Goal: Transaction & Acquisition: Purchase product/service

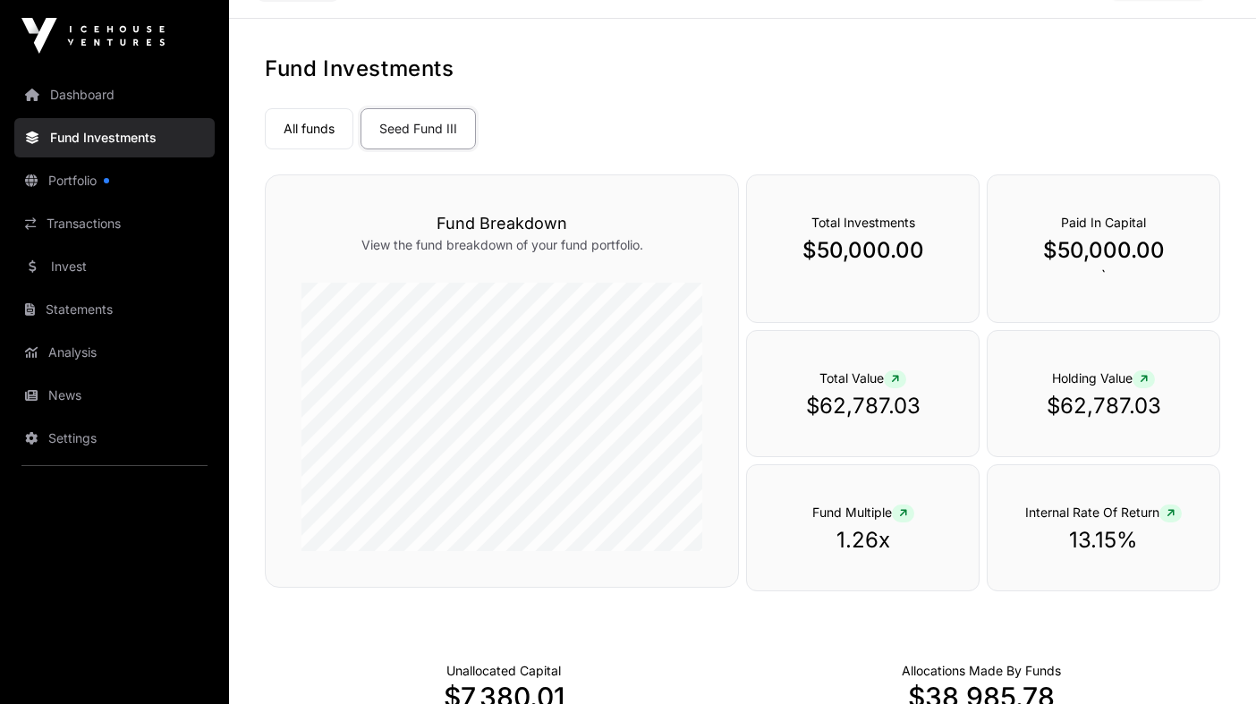
scroll to position [79, 0]
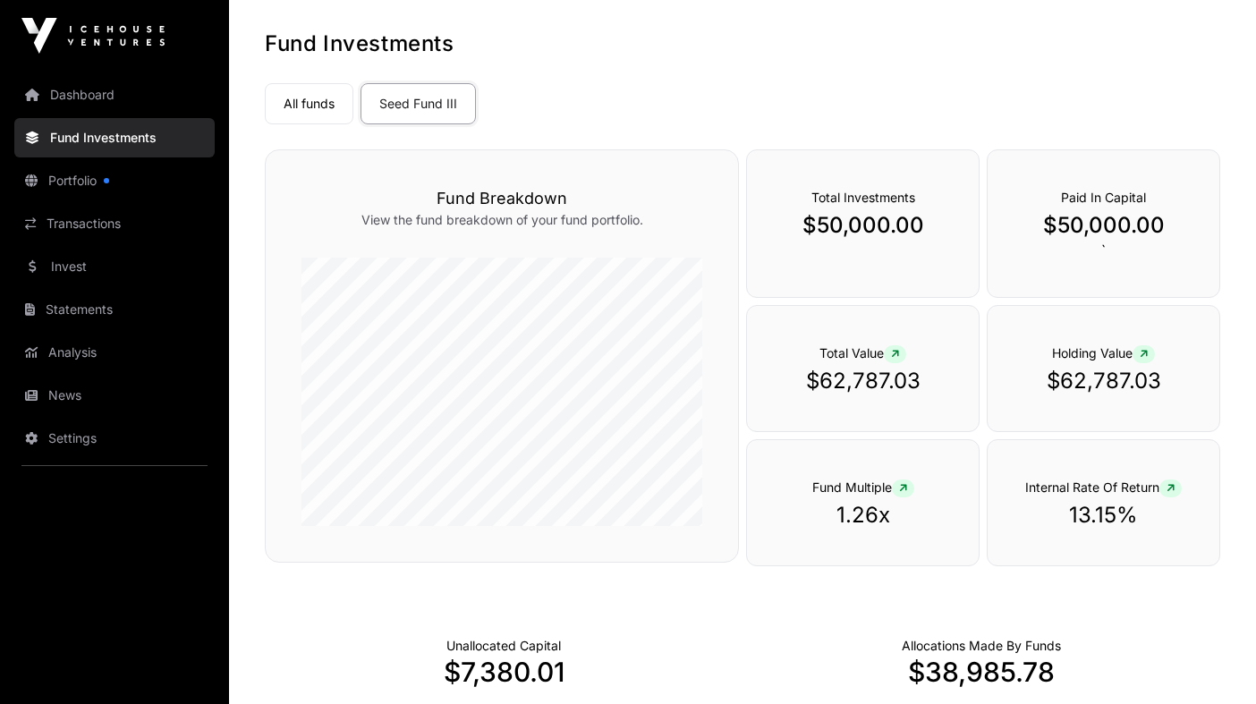
click at [982, 130] on nav "All funds Seed Fund III Select a fund Seed Fund III" at bounding box center [743, 100] width 956 height 84
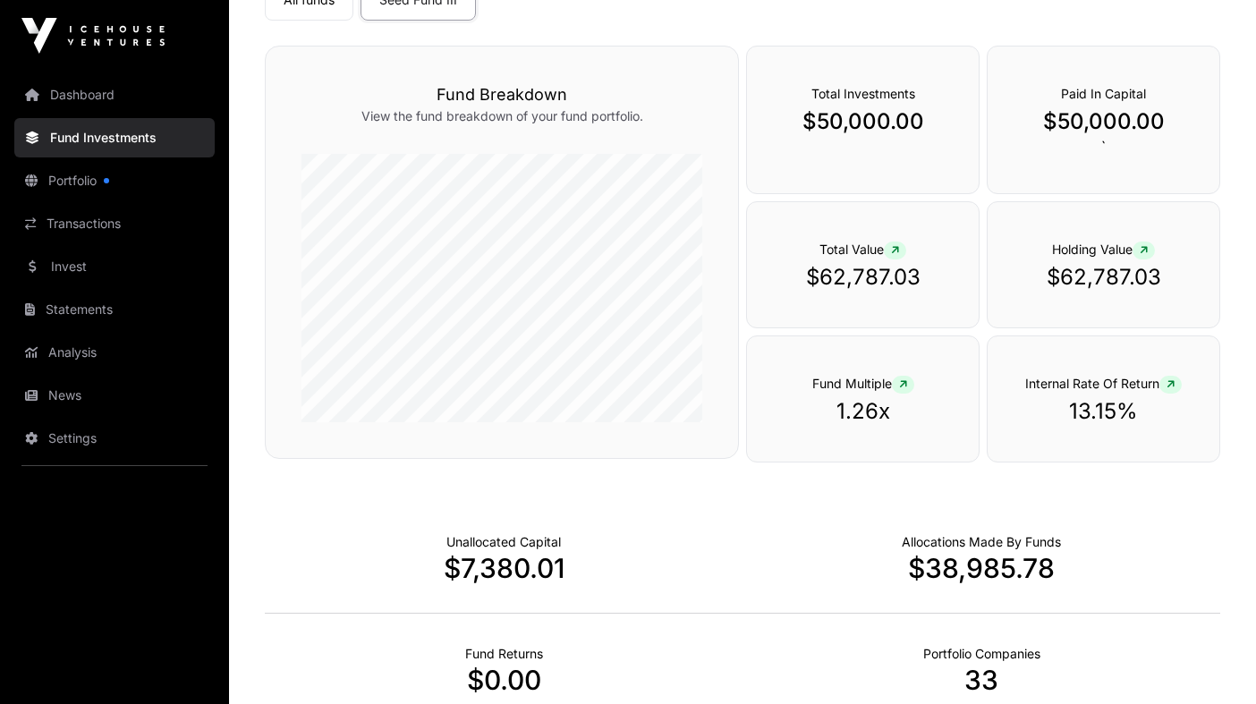
scroll to position [0, 0]
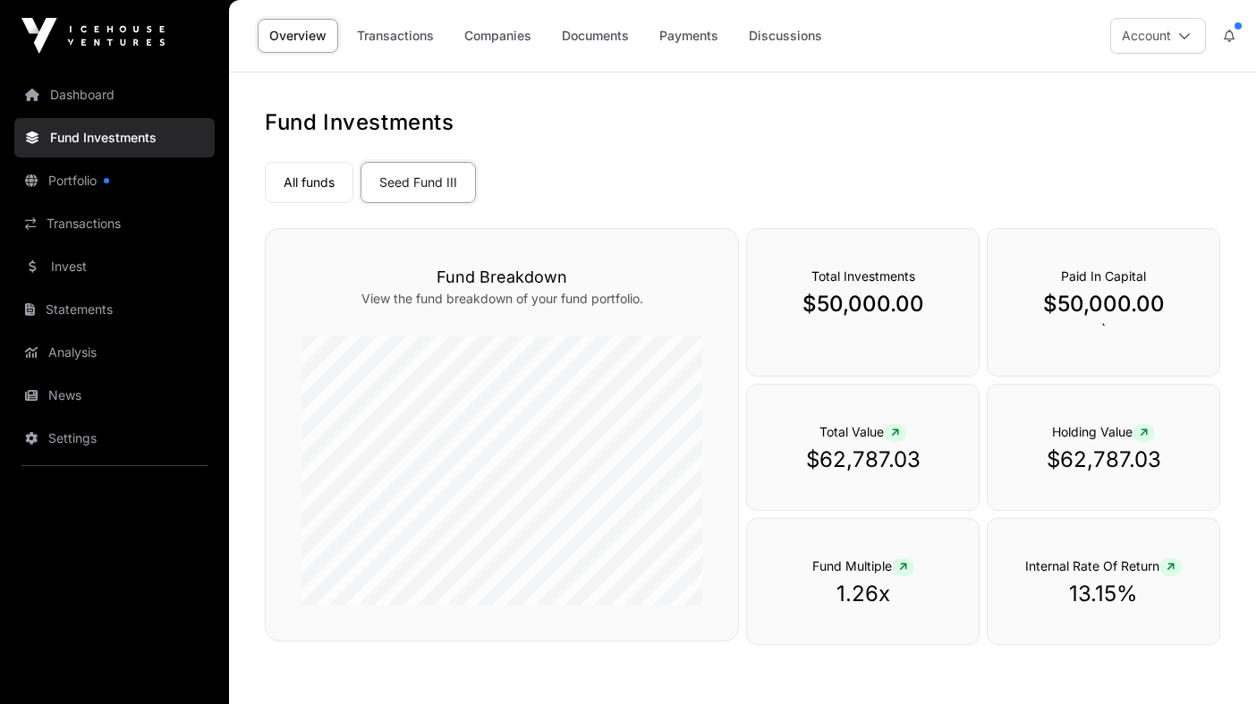
click at [114, 171] on link "Portfolio" at bounding box center [114, 180] width 200 height 39
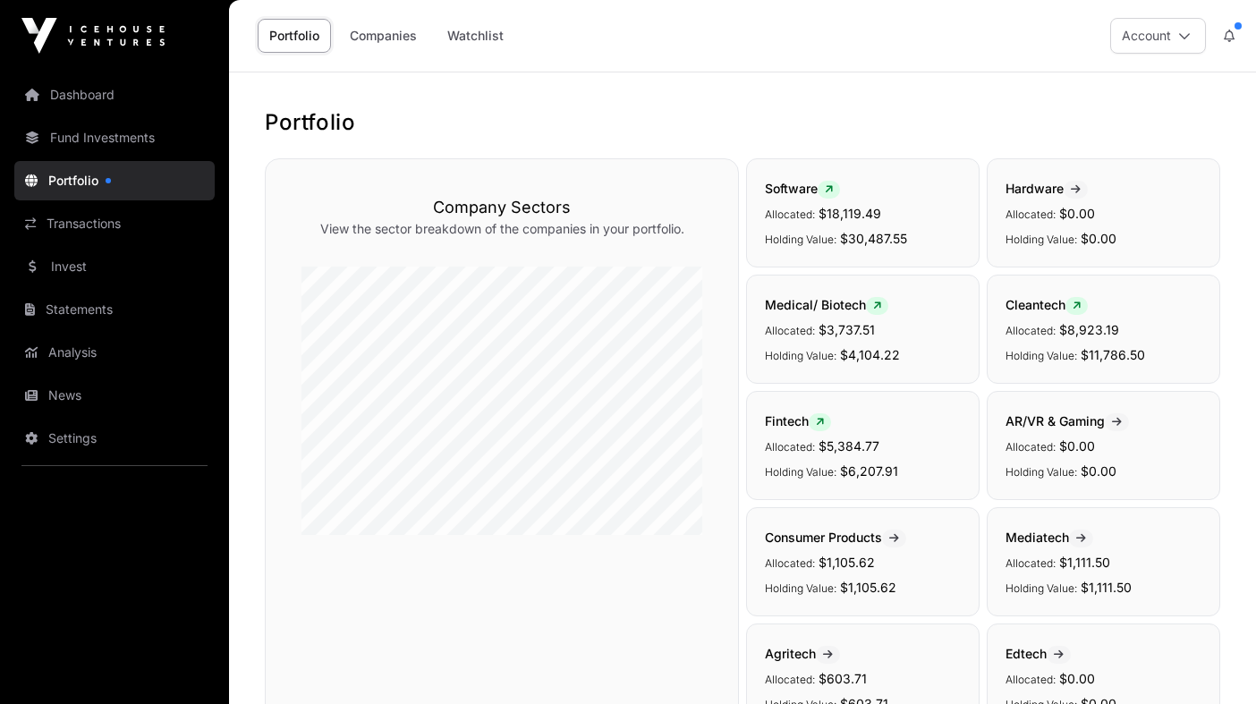
click at [166, 217] on link "Transactions" at bounding box center [114, 223] width 200 height 39
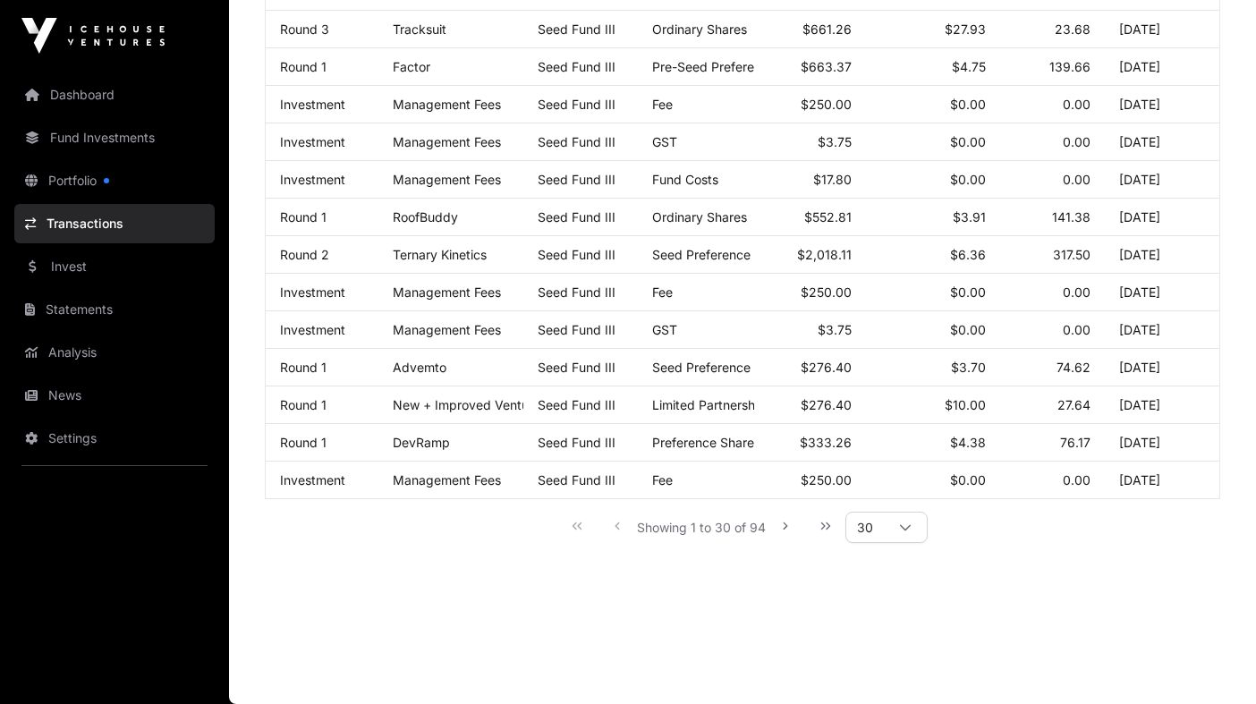
scroll to position [941, 0]
click at [786, 528] on icon "Next Page" at bounding box center [786, 526] width 4 height 7
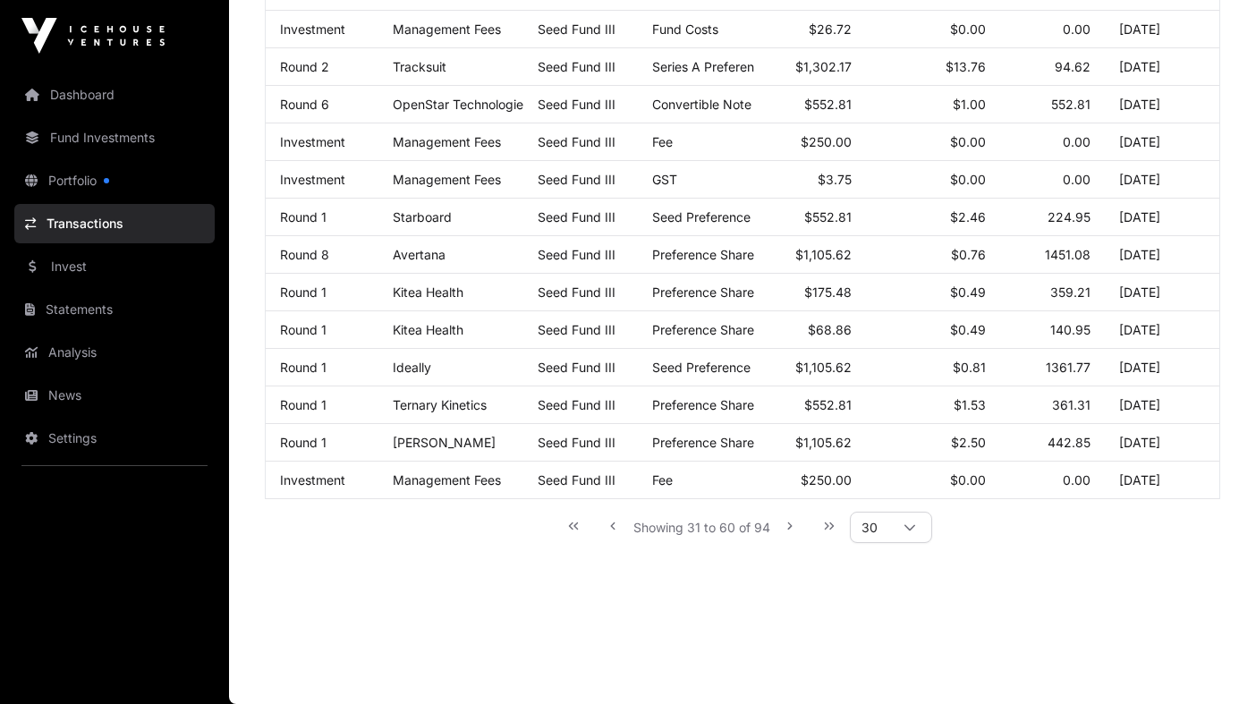
click at [835, 523] on icon "Last Page" at bounding box center [829, 526] width 13 height 13
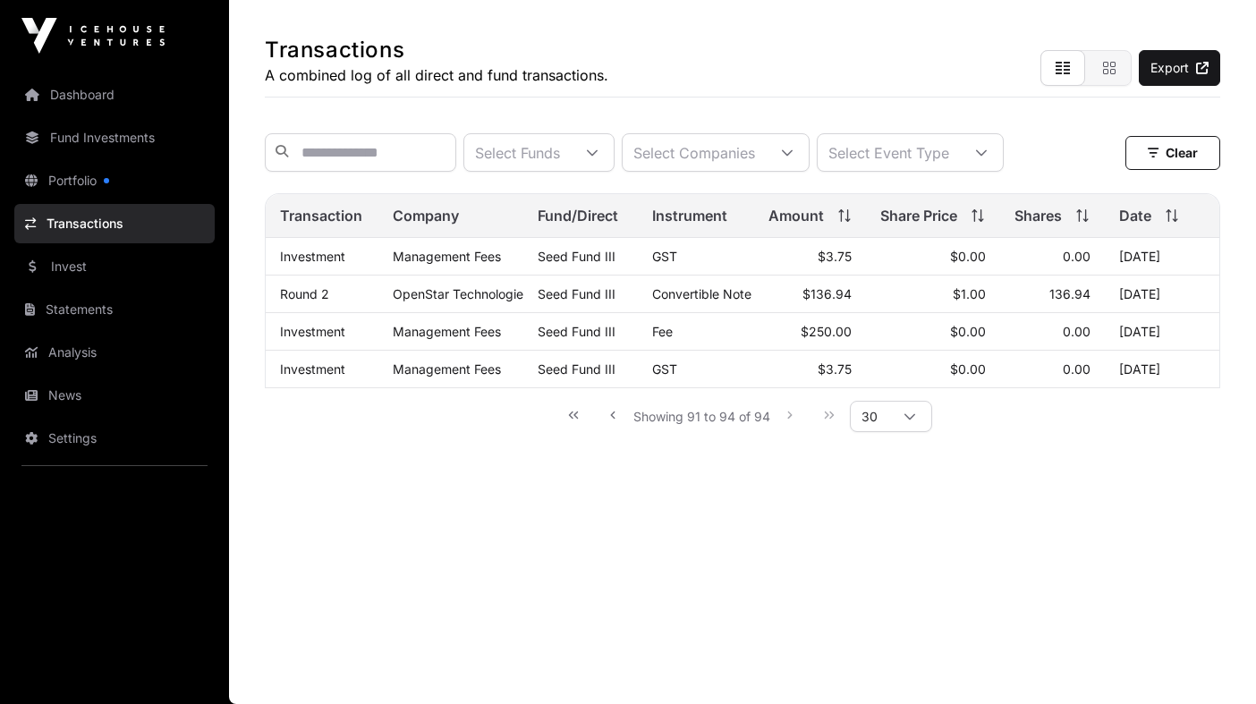
scroll to position [72, 0]
click at [616, 419] on icon "Previous Page" at bounding box center [613, 415] width 13 height 13
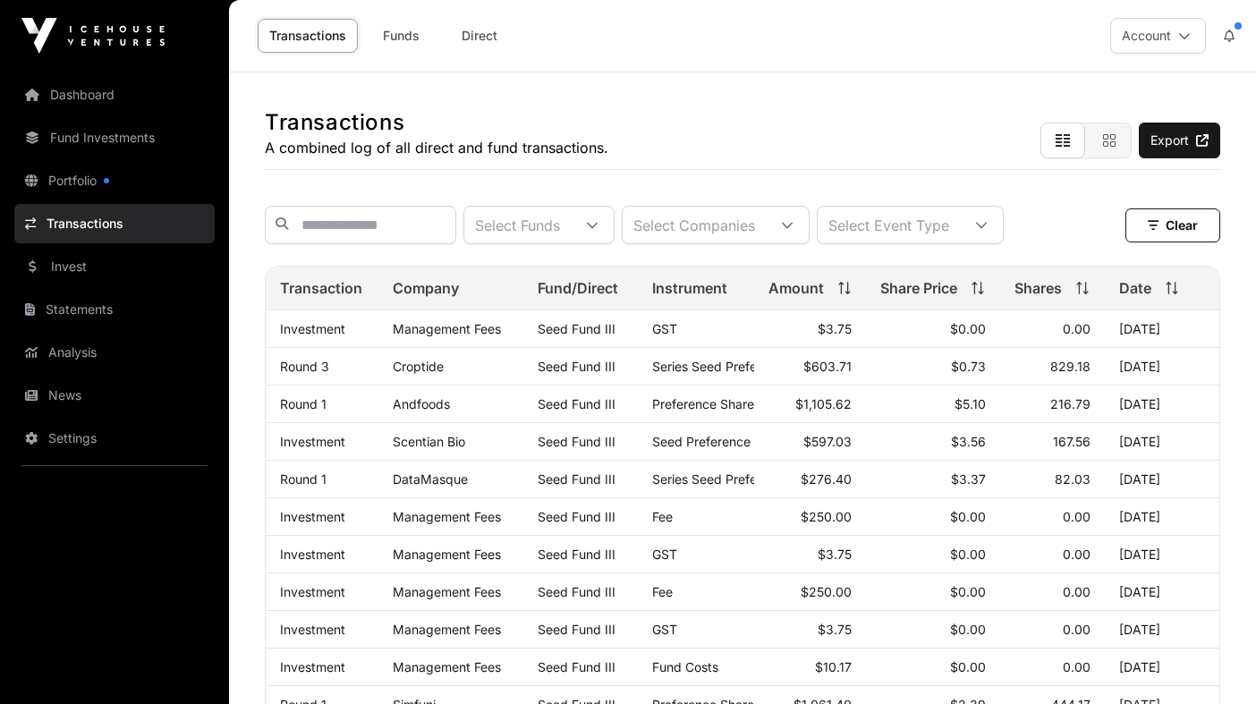
scroll to position [0, 0]
click at [104, 174] on link "Portfolio" at bounding box center [114, 180] width 200 height 39
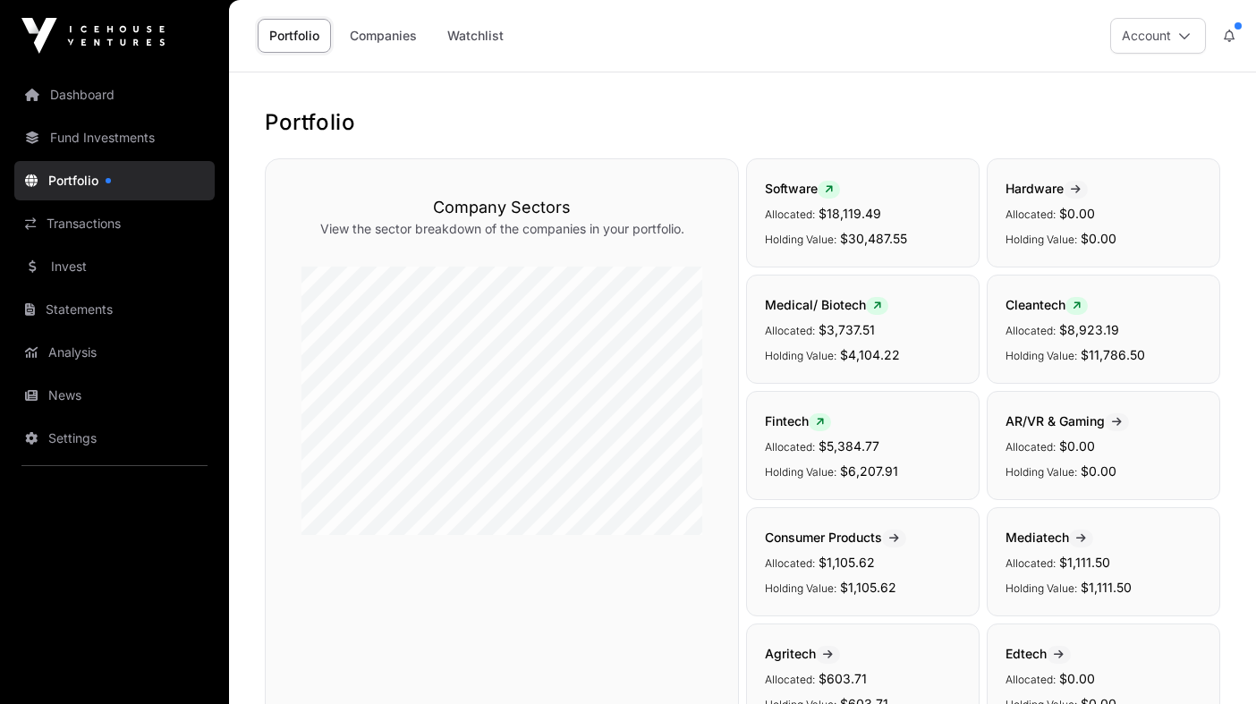
click at [469, 34] on link "Watchlist" at bounding box center [476, 36] width 80 height 34
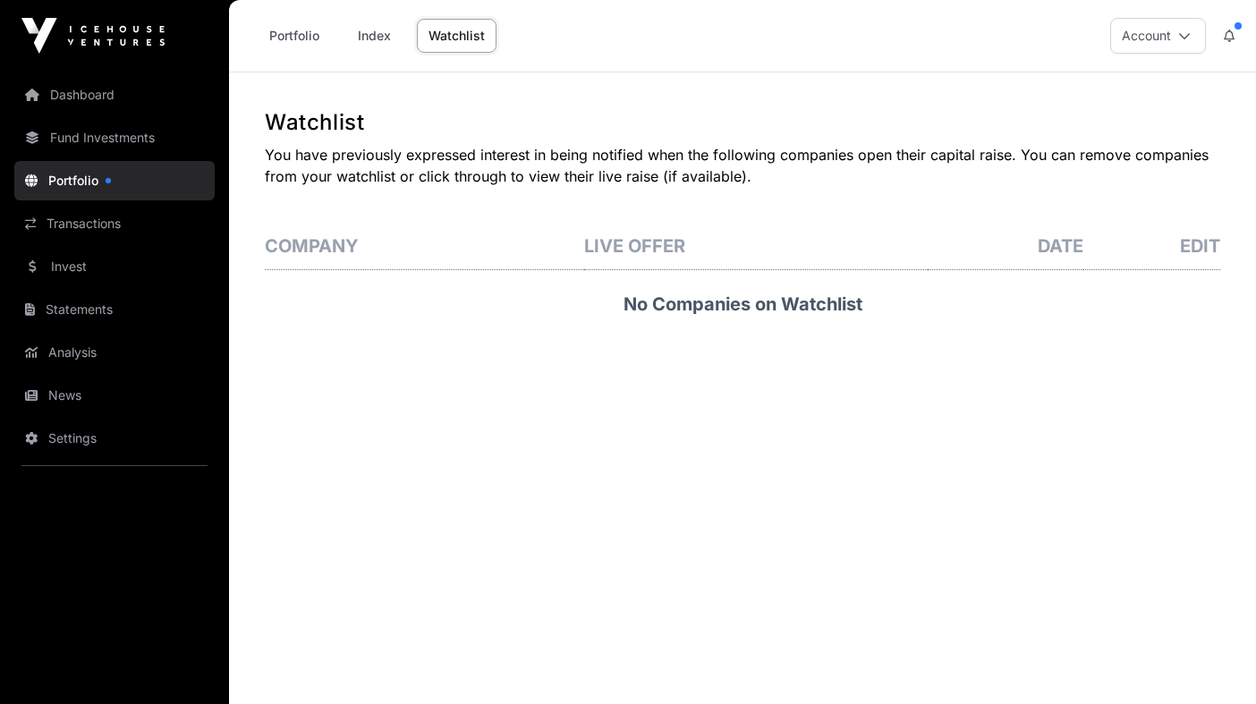
click at [425, 33] on link "Watchlist" at bounding box center [457, 36] width 80 height 34
click at [395, 42] on link "Index" at bounding box center [374, 36] width 72 height 34
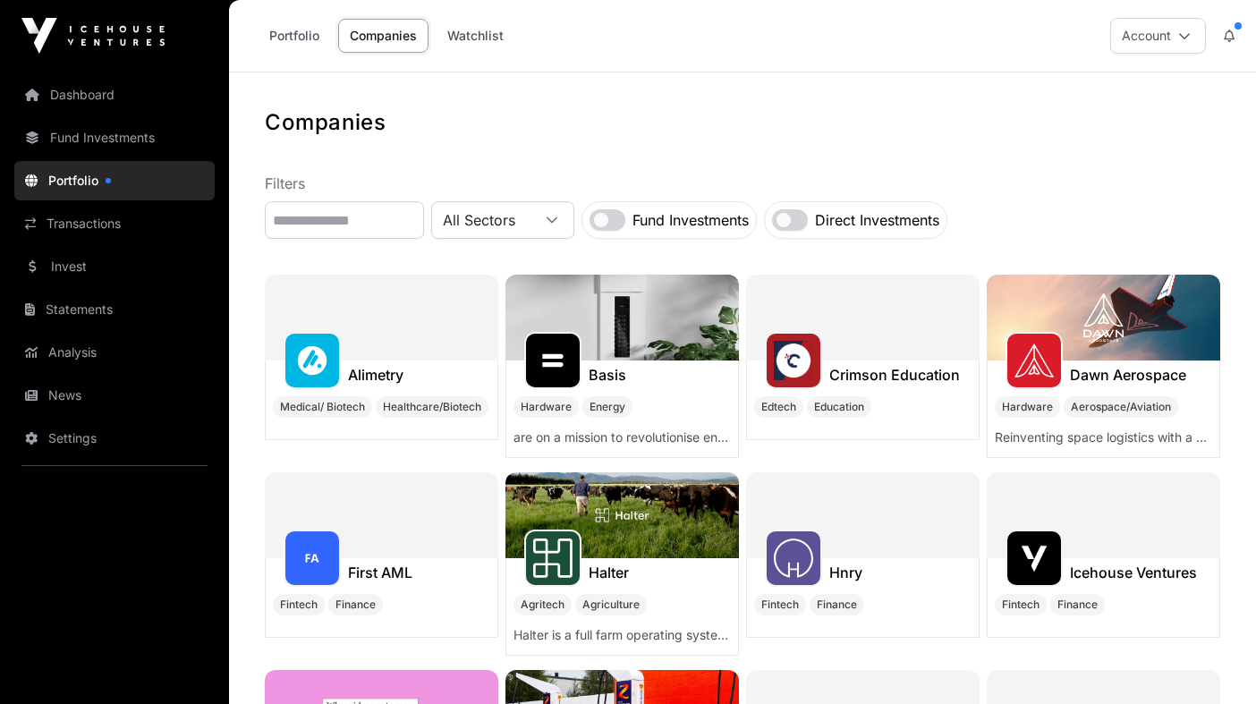
click at [209, 217] on link "Transactions" at bounding box center [114, 223] width 200 height 39
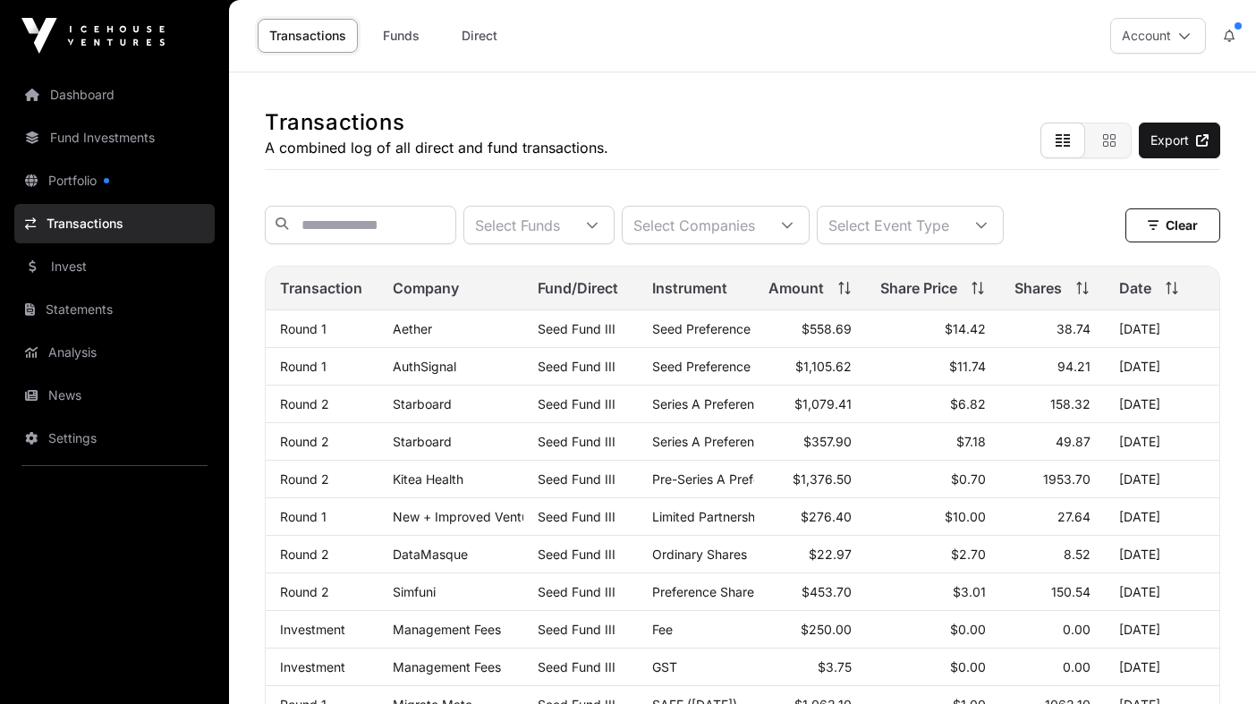
click at [73, 276] on link "Invest" at bounding box center [114, 266] width 200 height 39
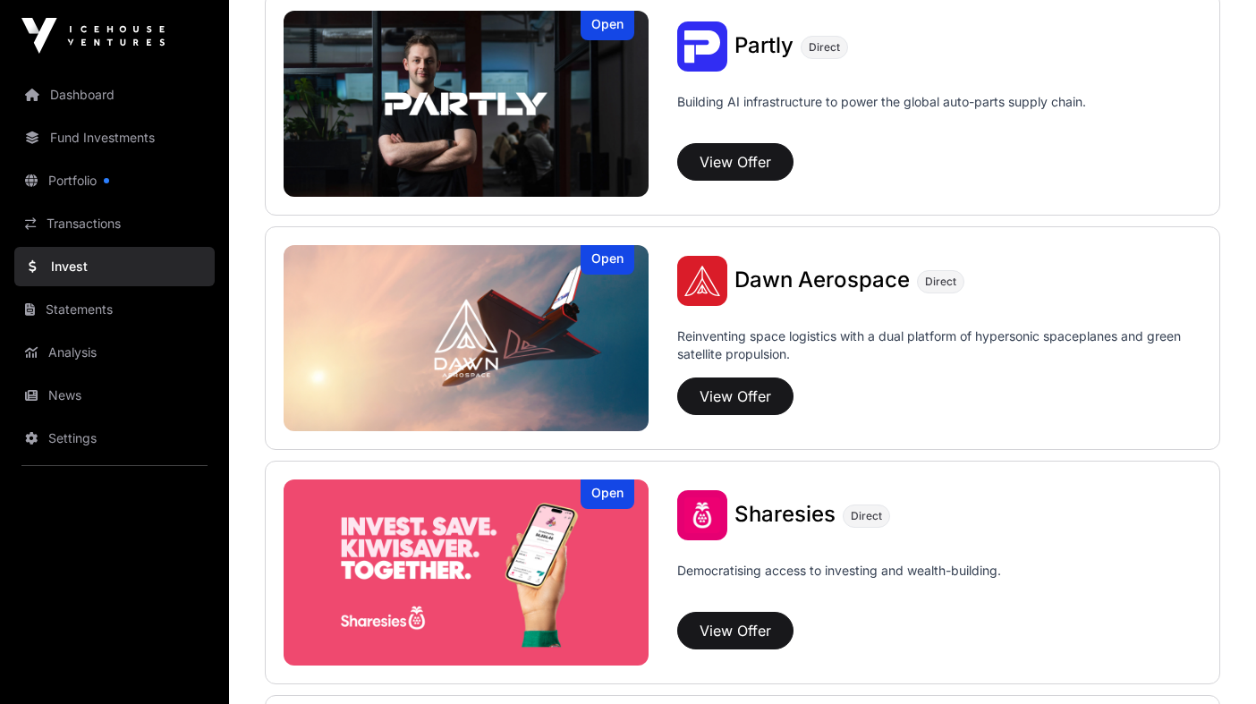
scroll to position [1949, 0]
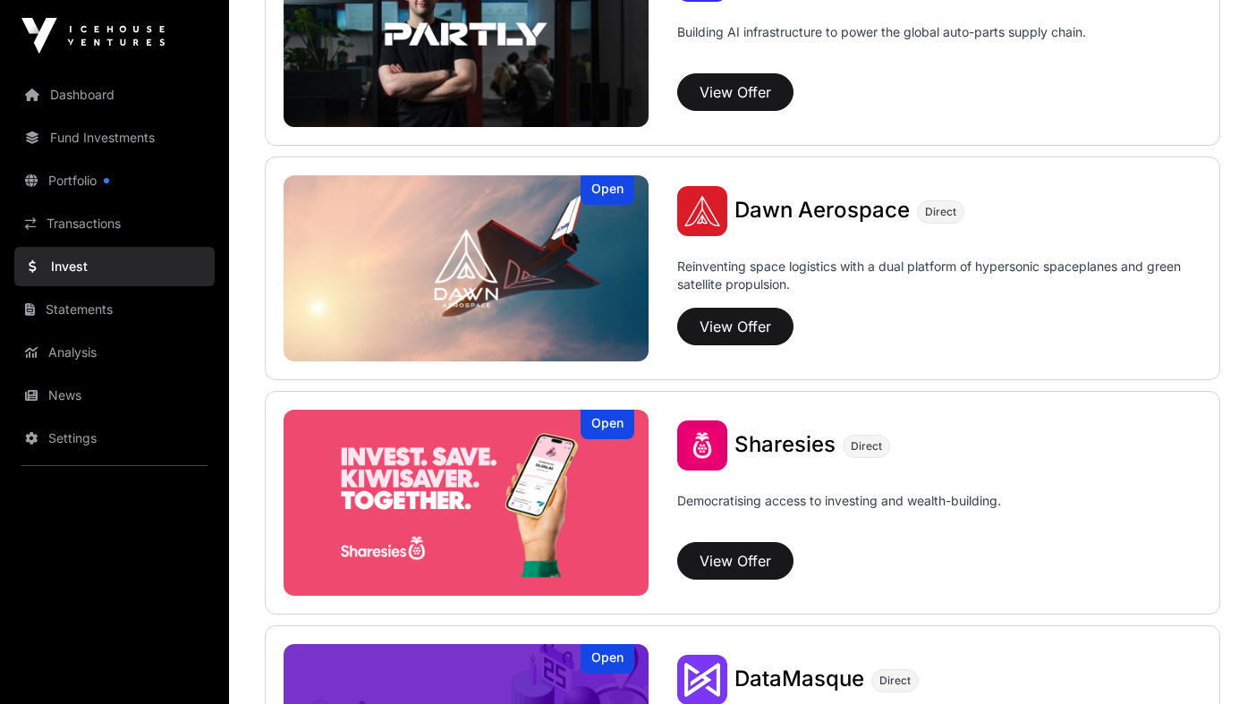
click at [747, 560] on button "View Offer" at bounding box center [735, 561] width 116 height 38
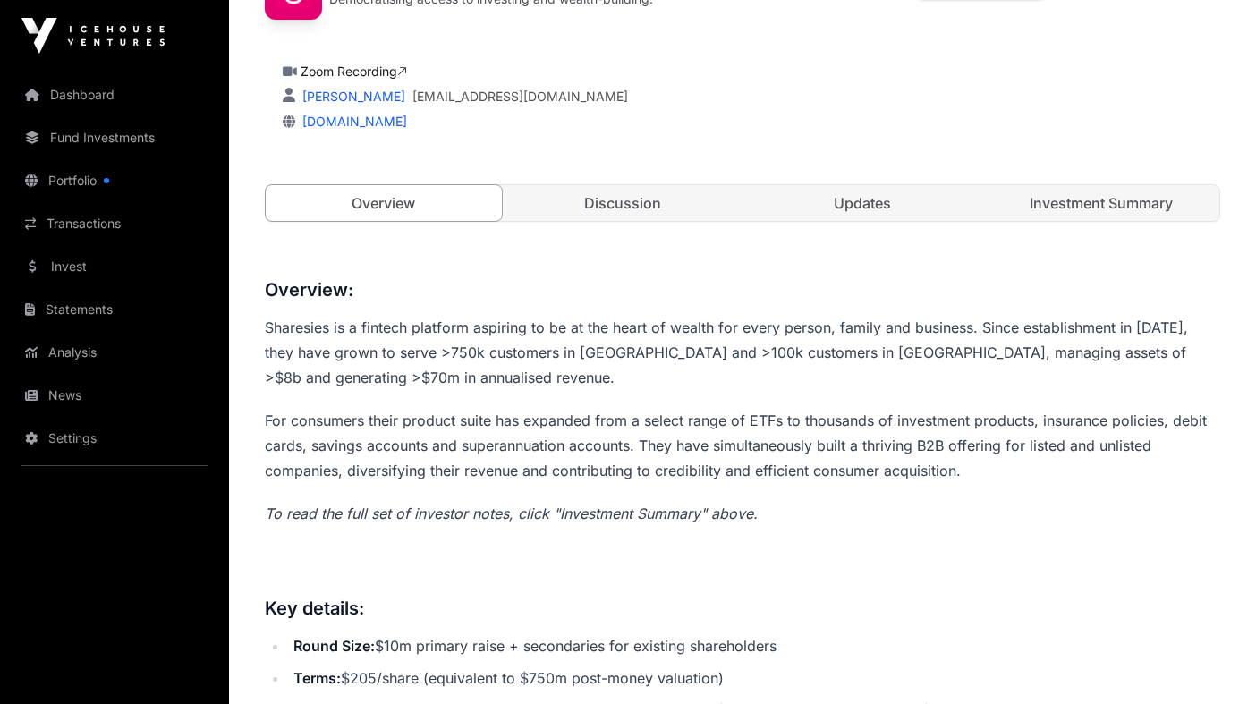
scroll to position [450, 0]
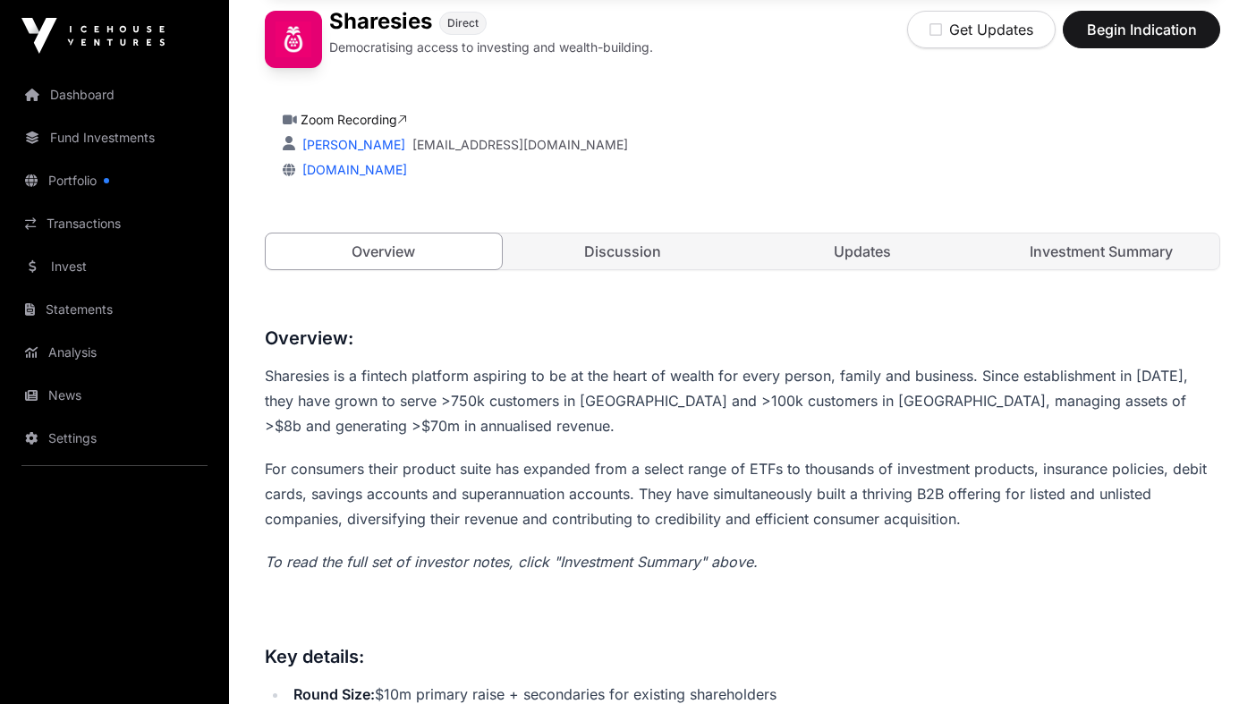
click at [641, 249] on link "Discussion" at bounding box center [624, 252] width 236 height 36
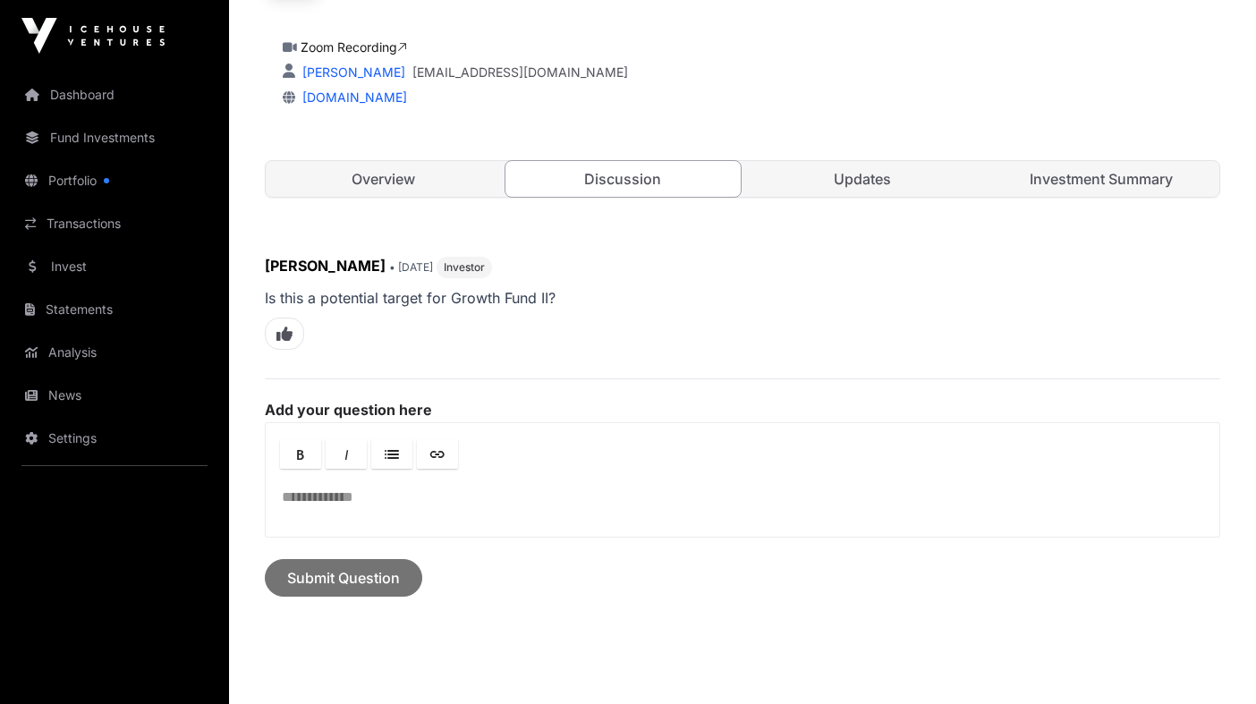
scroll to position [274, 0]
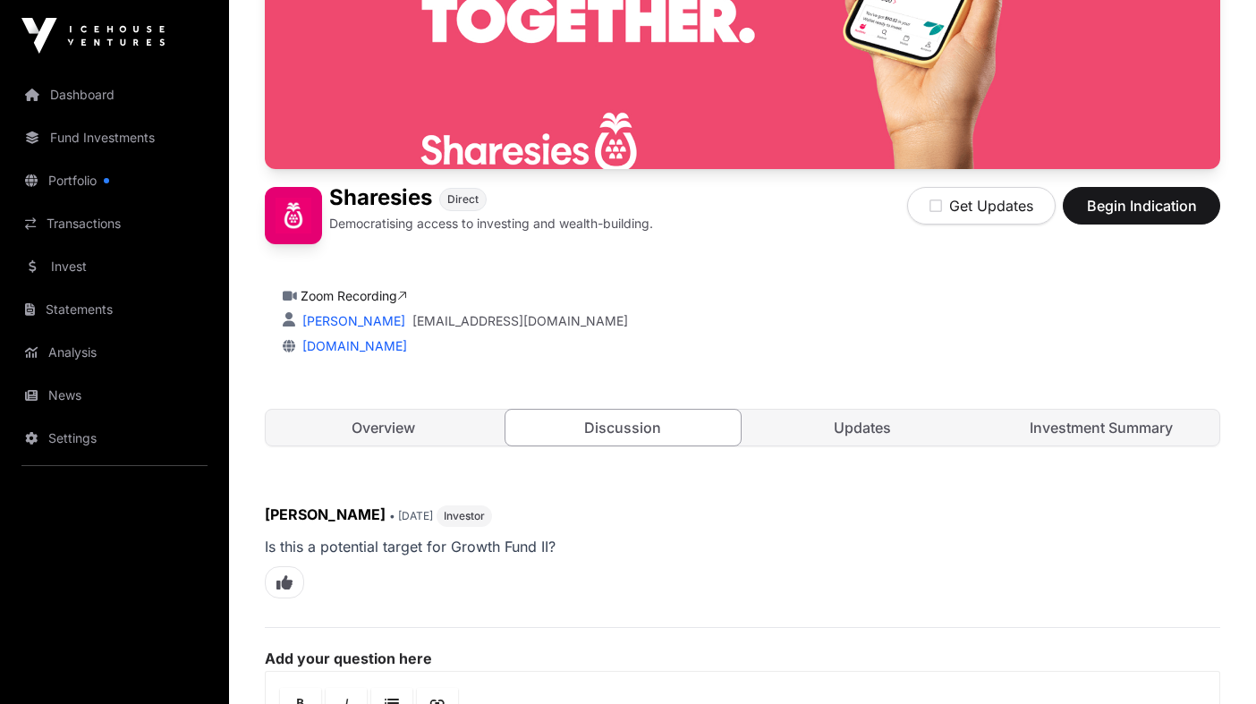
click at [873, 408] on div "Sharesies Direct Democratising access to investing and wealth-building. Get Upd…" at bounding box center [743, 182] width 956 height 599
click at [851, 423] on link "Updates" at bounding box center [862, 428] width 236 height 36
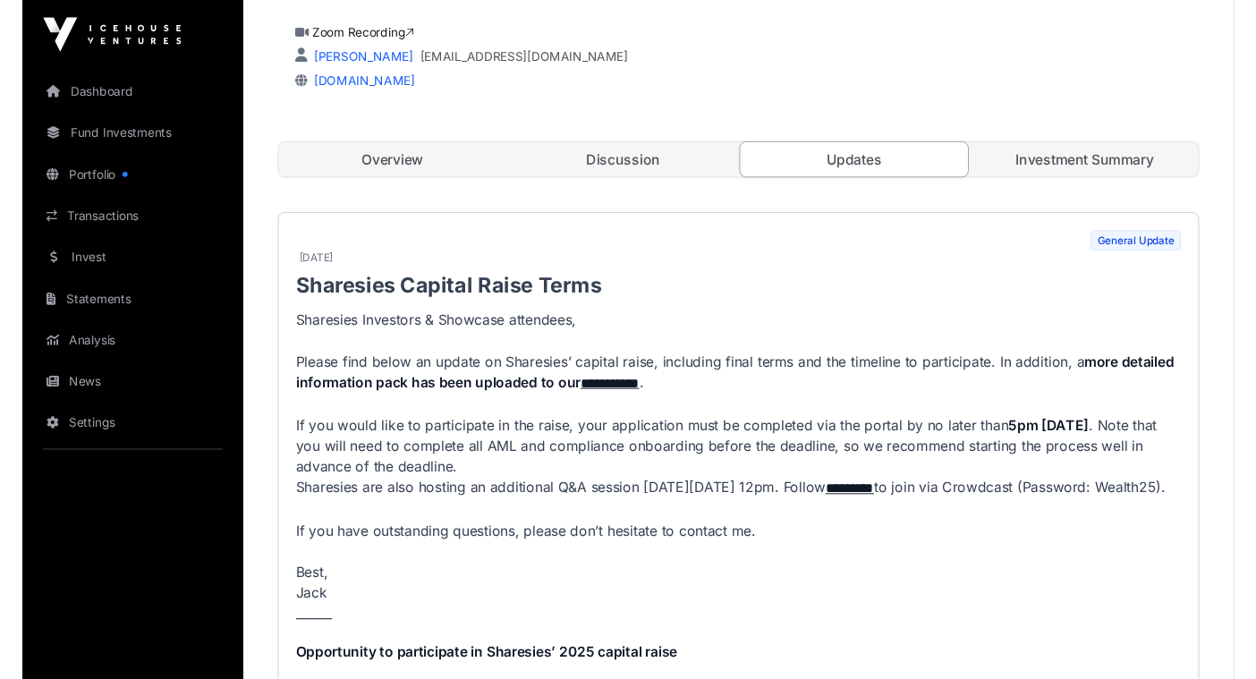
scroll to position [376, 0]
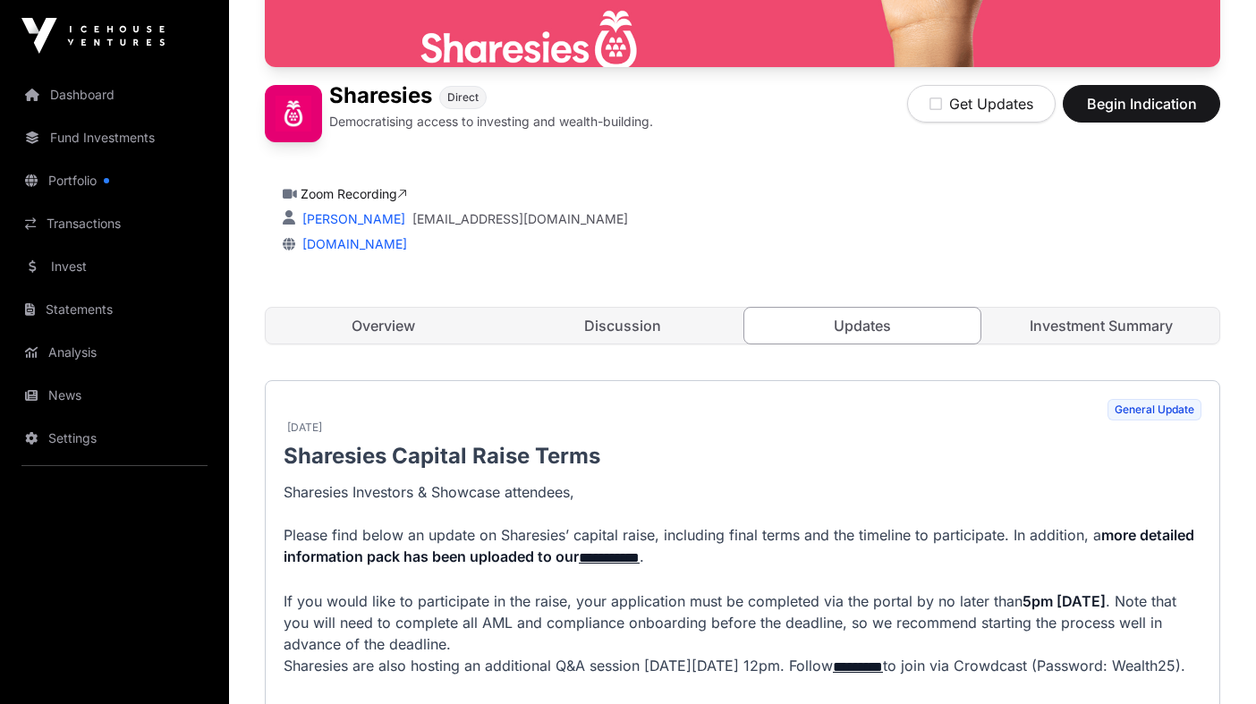
click at [350, 214] on link "[PERSON_NAME]" at bounding box center [352, 218] width 106 height 15
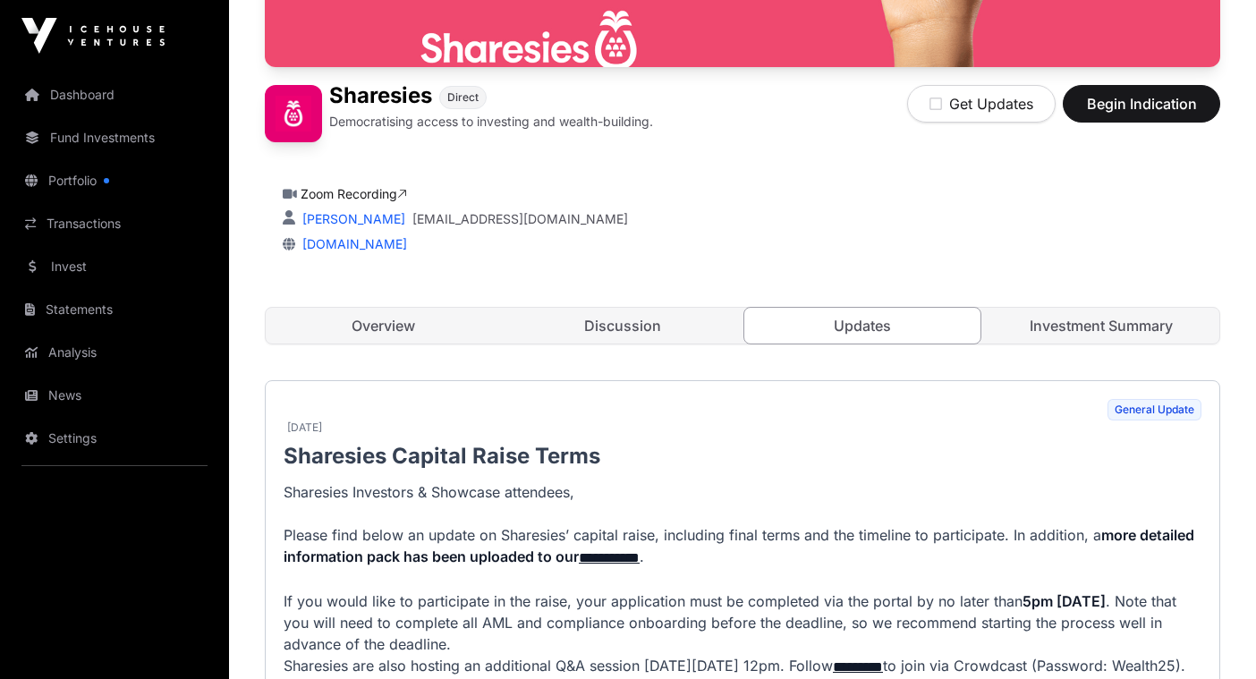
click at [445, 217] on link "[EMAIL_ADDRESS][DOMAIN_NAME]" at bounding box center [520, 219] width 216 height 18
click at [638, 556] on link "**********" at bounding box center [609, 557] width 61 height 13
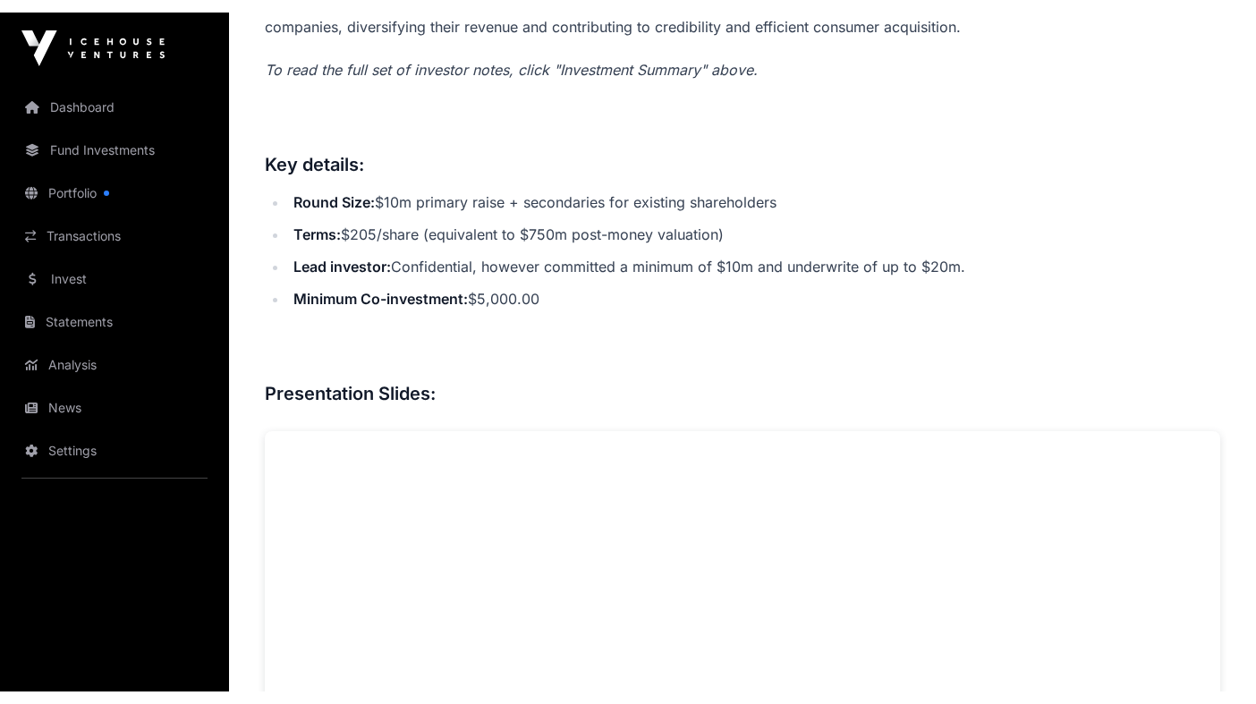
scroll to position [798, 0]
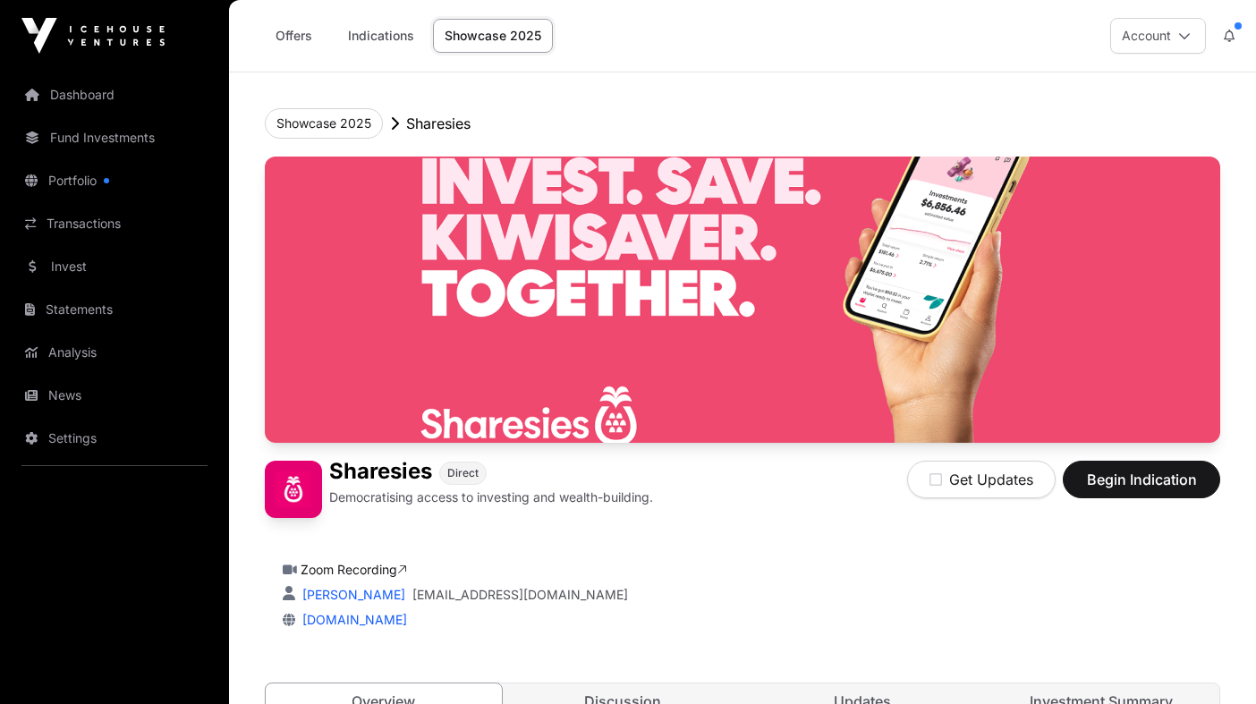
scroll to position [0, 0]
click at [1092, 488] on span "Begin Indication" at bounding box center [1141, 479] width 113 height 21
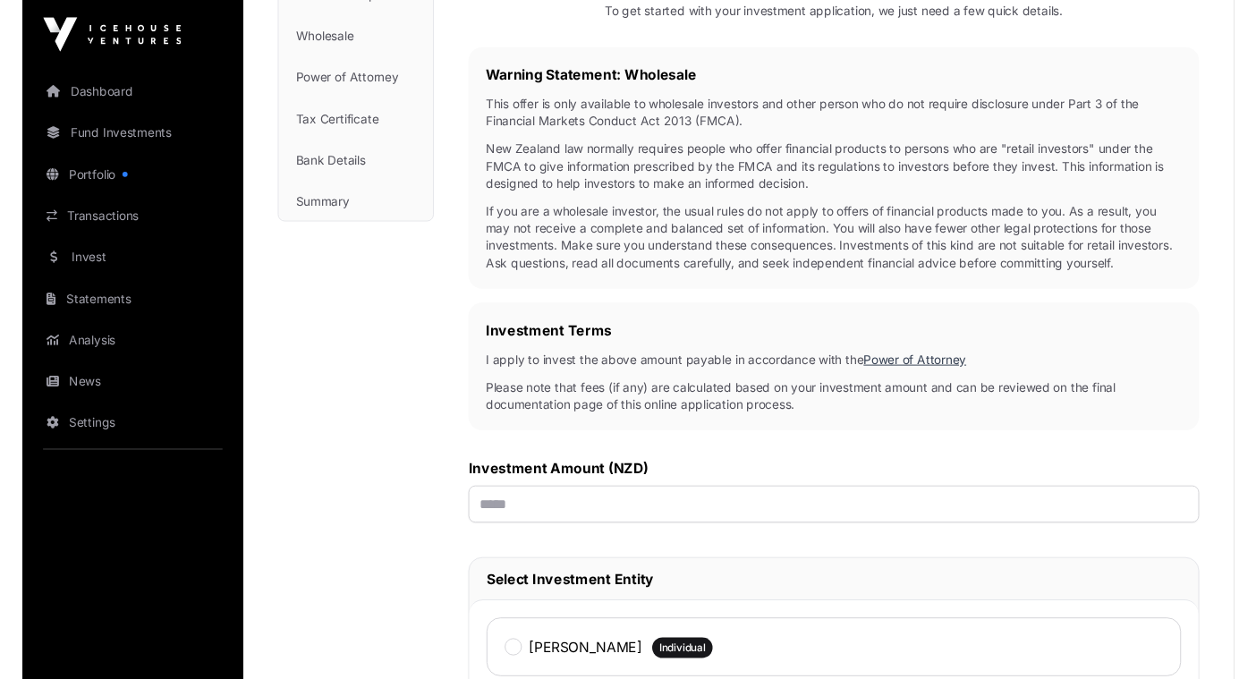
scroll to position [373, 0]
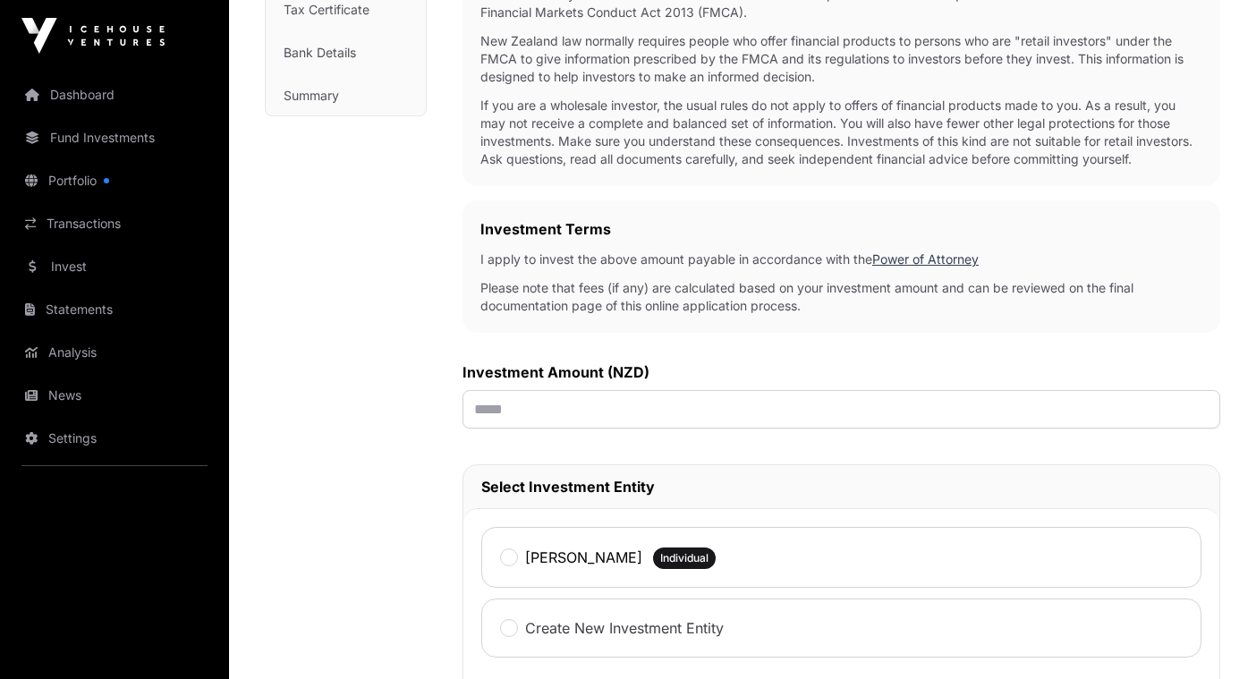
click at [108, 334] on link "Analysis" at bounding box center [114, 352] width 200 height 39
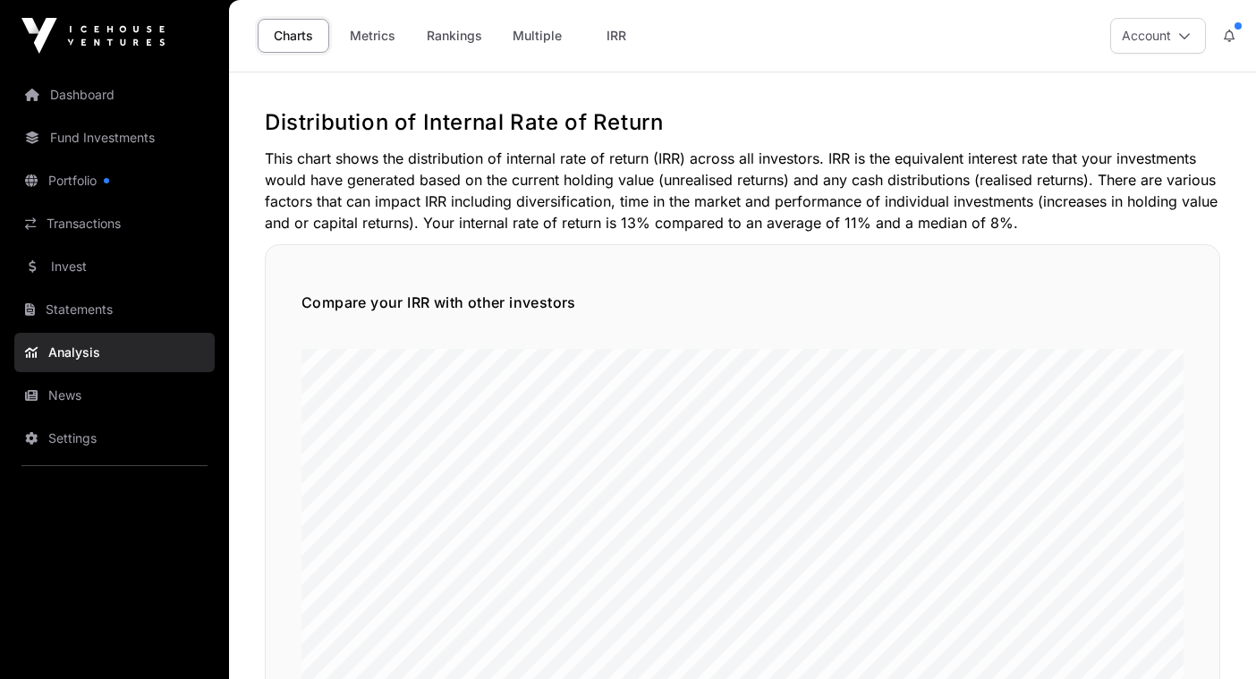
click at [369, 39] on link "Metrics" at bounding box center [372, 36] width 72 height 34
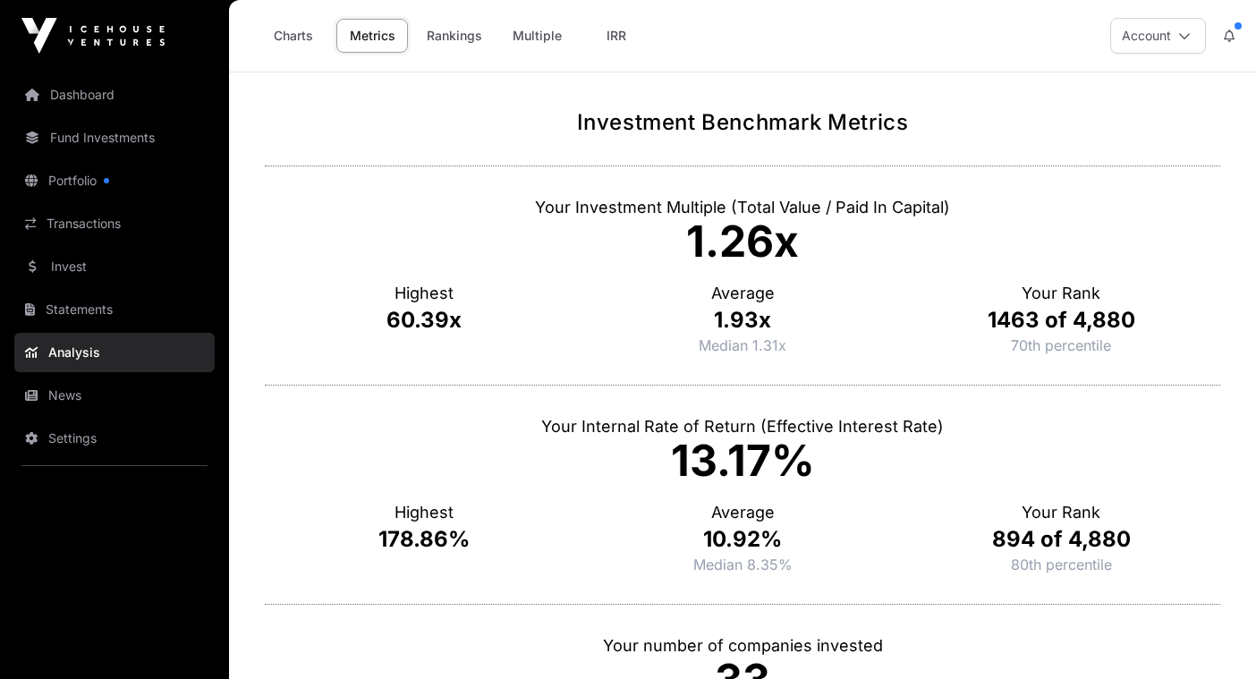
click at [458, 37] on link "Rankings" at bounding box center [454, 36] width 79 height 34
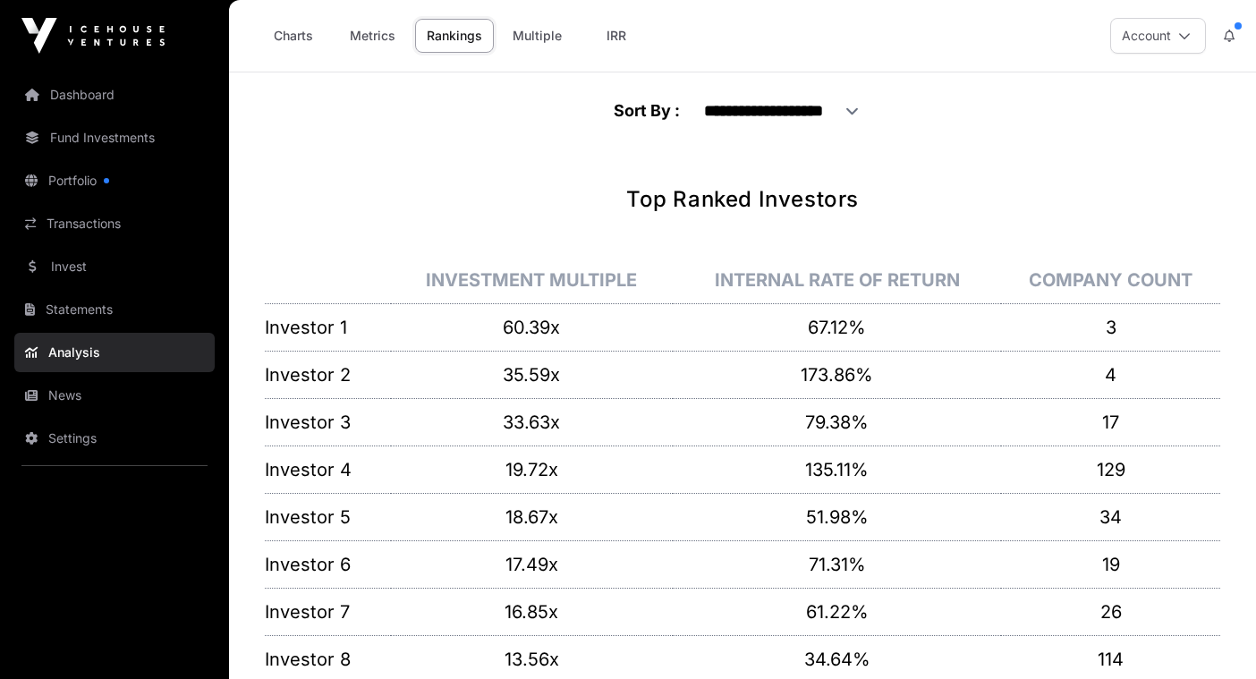
click at [520, 39] on link "Multiple" at bounding box center [537, 36] width 72 height 34
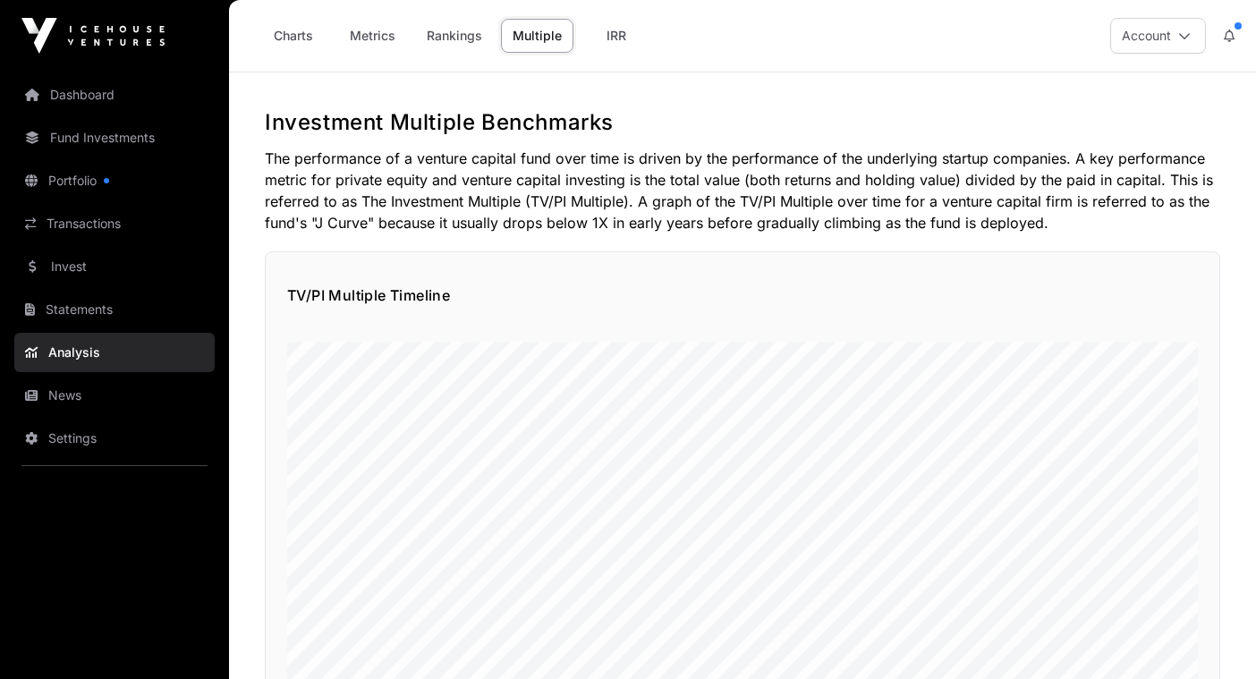
click at [620, 36] on link "IRR" at bounding box center [617, 36] width 72 height 34
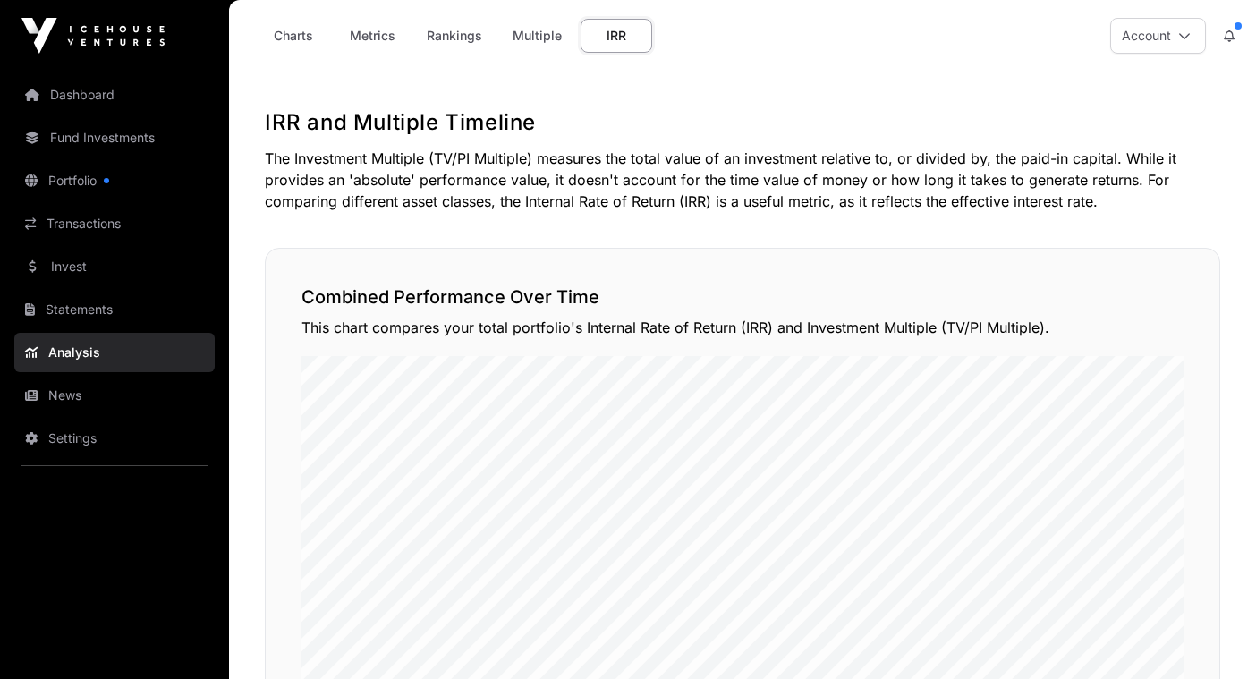
click at [96, 279] on link "Invest" at bounding box center [114, 266] width 200 height 39
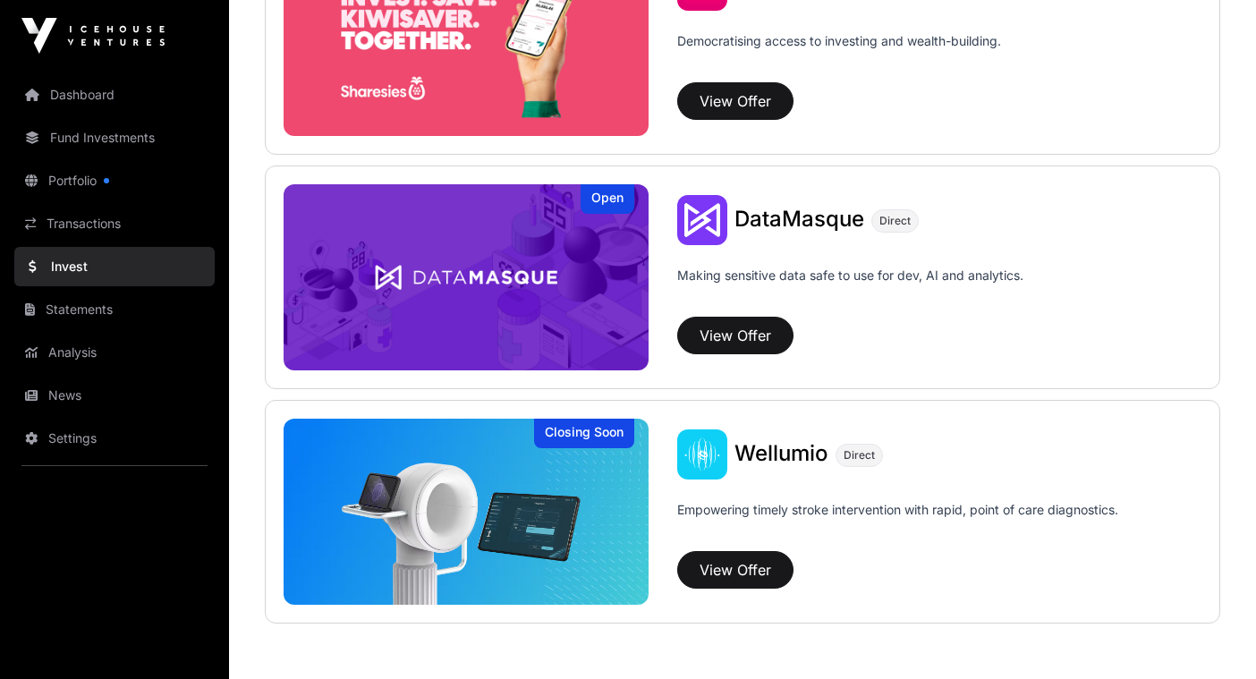
scroll to position [2318, 0]
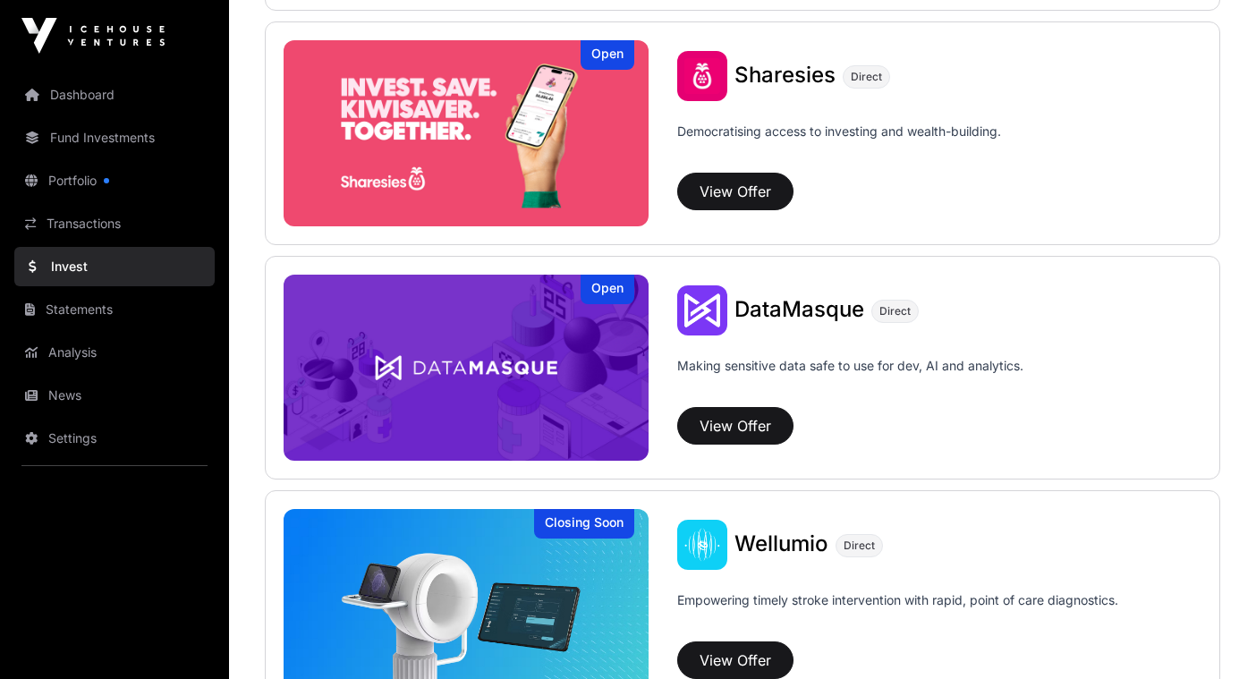
click at [782, 74] on span "Sharesies" at bounding box center [785, 75] width 101 height 26
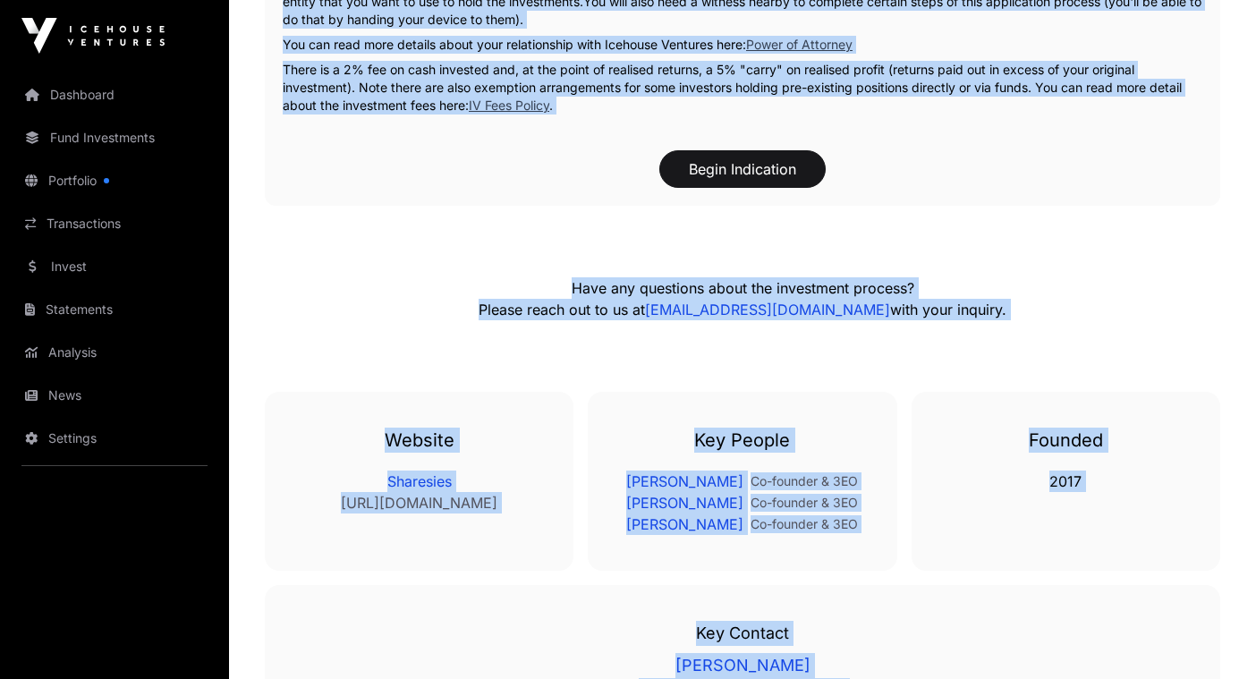
scroll to position [3052, 0]
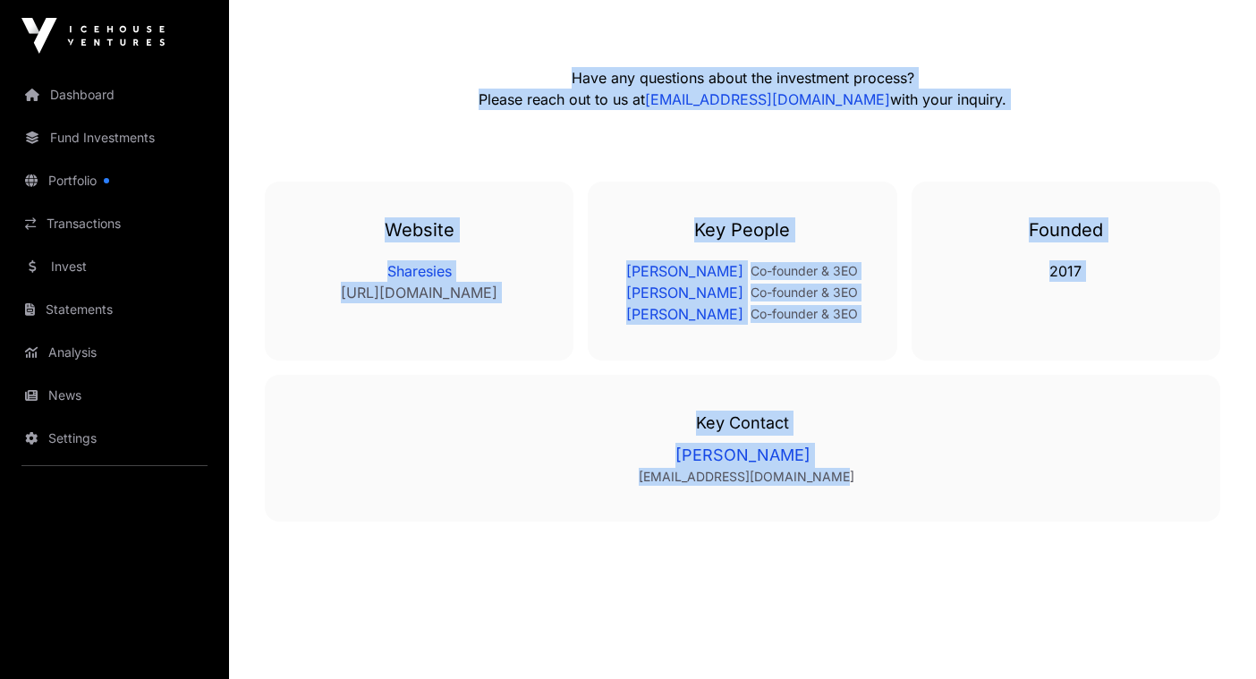
drag, startPoint x: 268, startPoint y: 392, endPoint x: 616, endPoint y: 689, distance: 457.6
copy div "Overview: Sharesies is a fintech platform aspiring to be at the heart of wealth…"
